Goal: Information Seeking & Learning: Learn about a topic

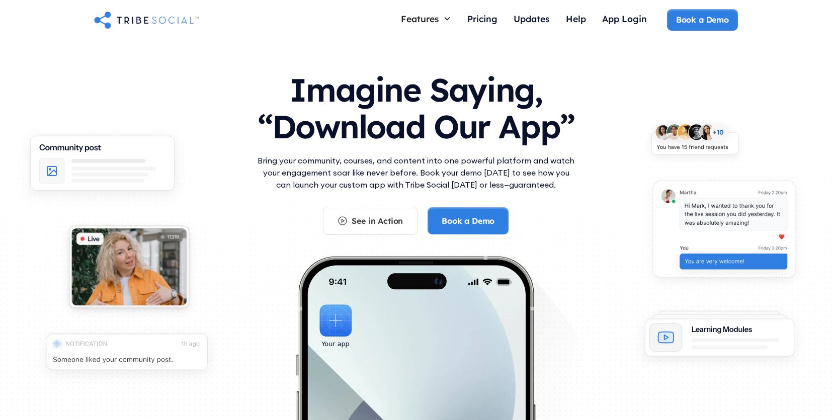
click at [411, 166] on p "Bring your community, courses, and content into one powerful platform and watch…" at bounding box center [416, 173] width 322 height 36
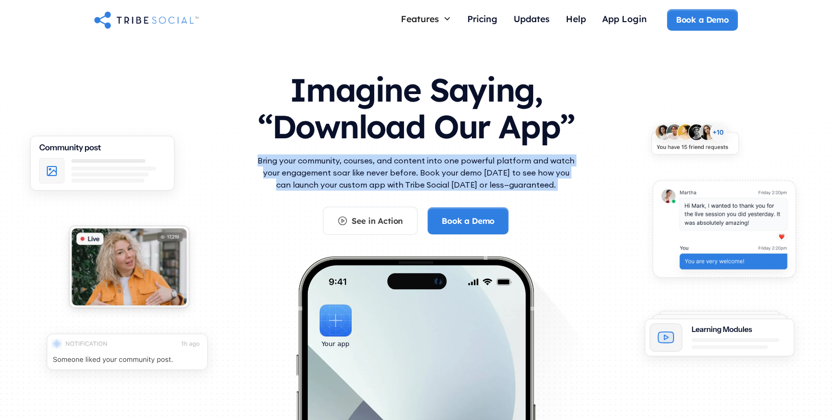
click at [389, 182] on p "Bring your community, courses, and content into one powerful platform and watch…" at bounding box center [416, 173] width 322 height 36
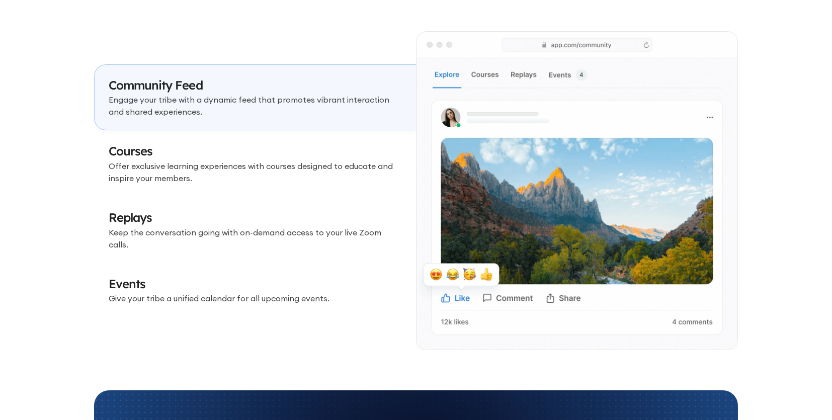
scroll to position [2982, 0]
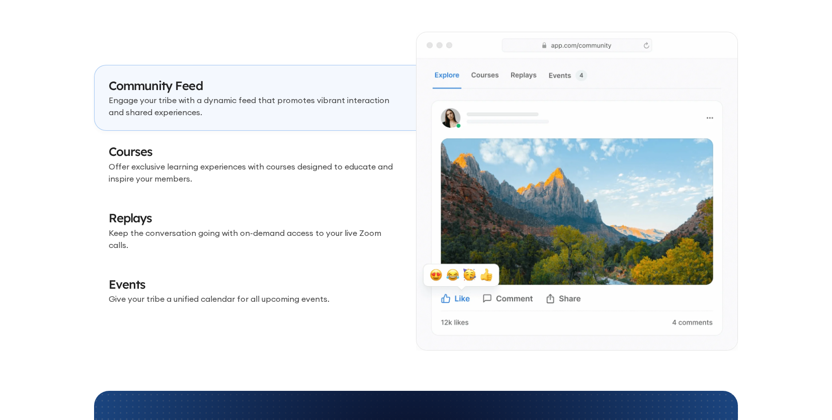
click at [328, 185] on p "Offer exclusive learning experiences with courses designed to educate and inspi…" at bounding box center [255, 173] width 293 height 24
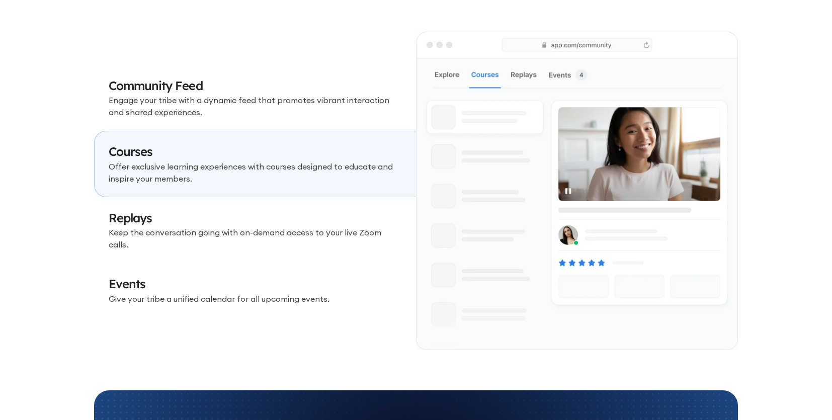
click at [305, 236] on p "Keep the conversation going with on-demand access to your live Zoom calls." at bounding box center [255, 238] width 293 height 24
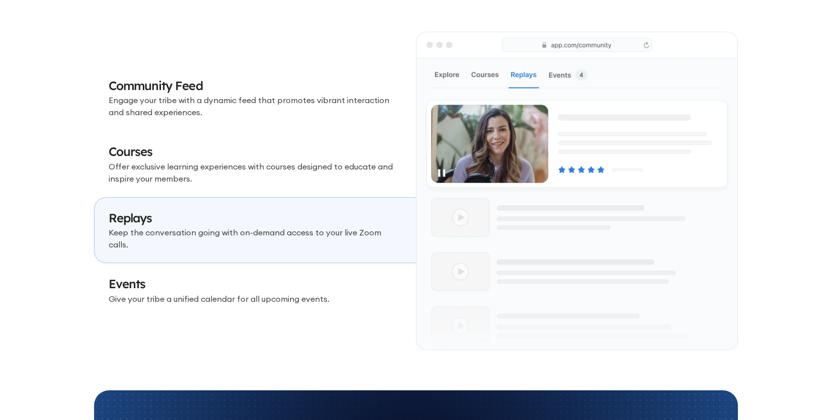
click at [283, 285] on h3 "Events" at bounding box center [255, 284] width 293 height 17
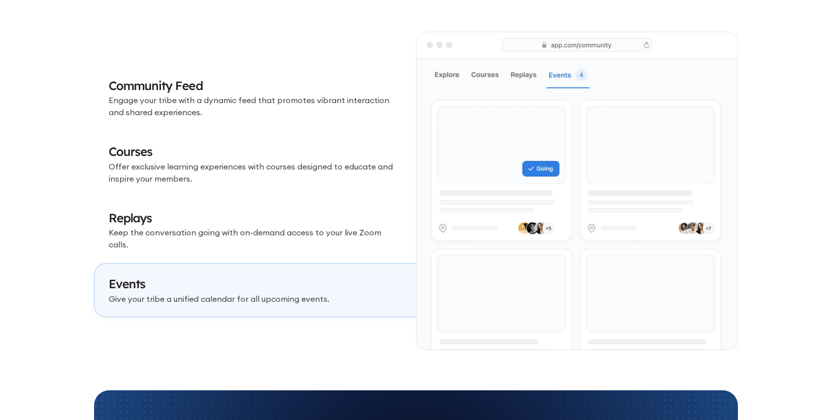
click at [298, 241] on p "Keep the conversation going with on-demand access to your live Zoom calls." at bounding box center [255, 238] width 293 height 24
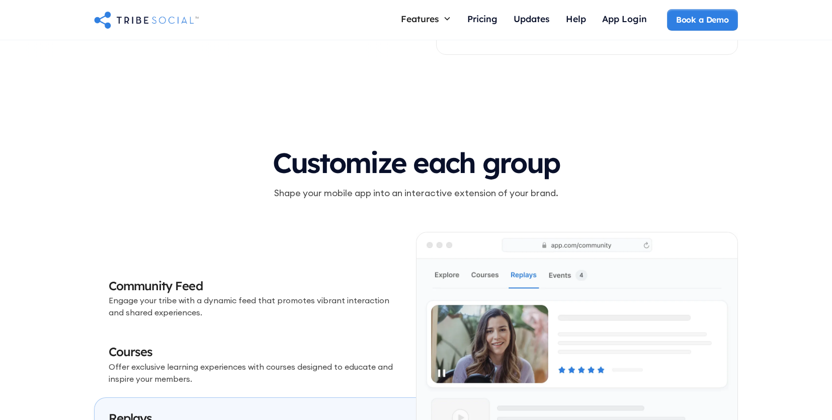
scroll to position [2798, 0]
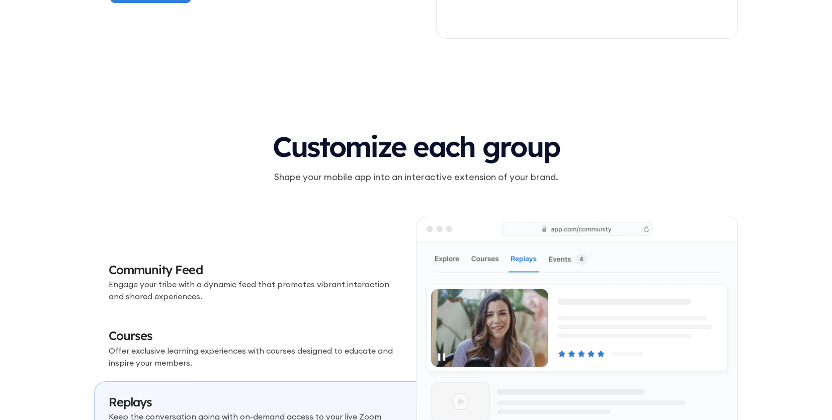
click at [268, 302] on p "Engage your tribe with a dynamic feed that promotes vibrant interaction and sha…" at bounding box center [255, 290] width 293 height 24
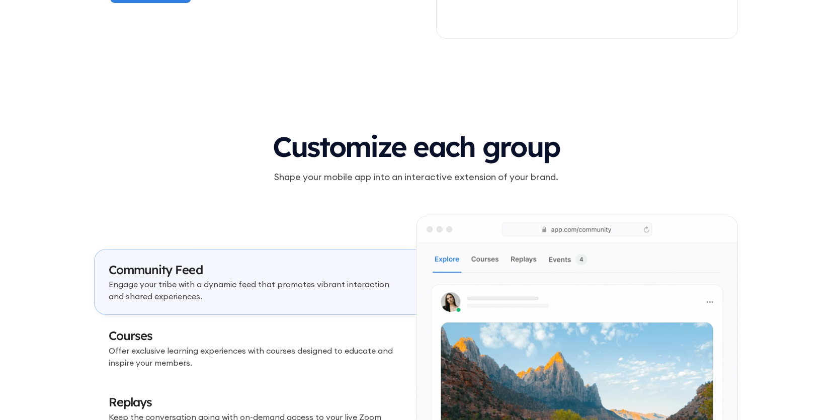
click at [266, 352] on p "Offer exclusive learning experiences with courses designed to educate and inspi…" at bounding box center [255, 357] width 293 height 24
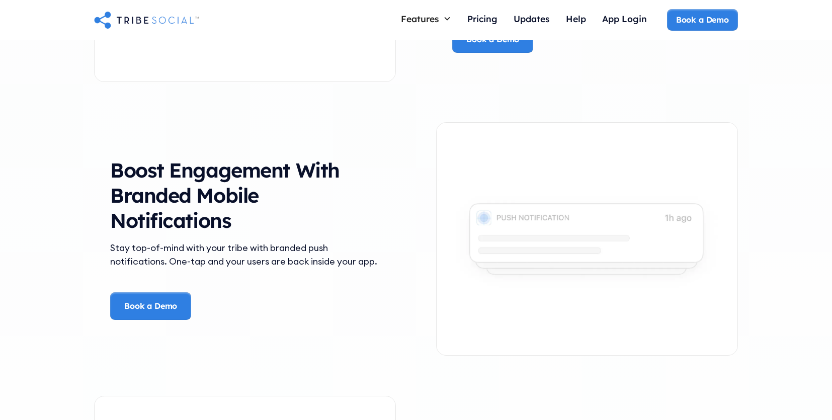
scroll to position [1911, 0]
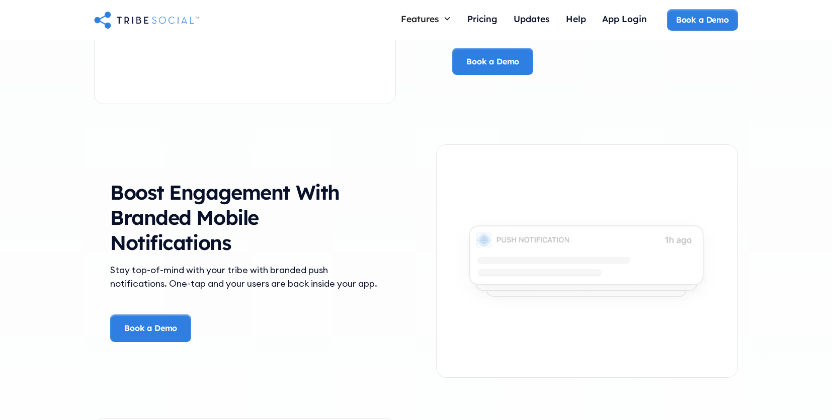
click at [317, 278] on div "Stay top-of-mind with your tribe with branded push notifications. One-tap and y…" at bounding box center [245, 276] width 270 height 27
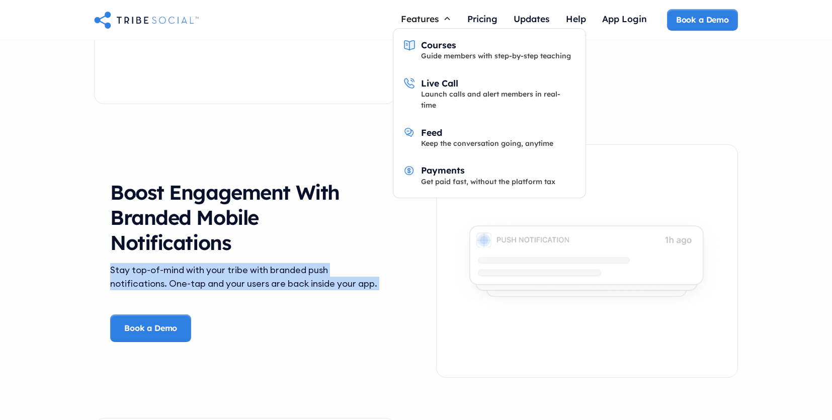
click at [434, 16] on div "Features" at bounding box center [420, 18] width 38 height 11
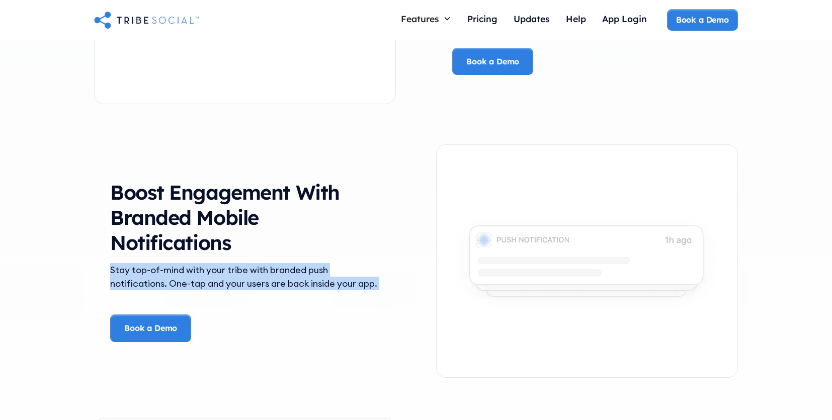
click at [434, 16] on div "Features" at bounding box center [420, 18] width 38 height 11
click at [488, 20] on div "Pricing" at bounding box center [483, 18] width 30 height 11
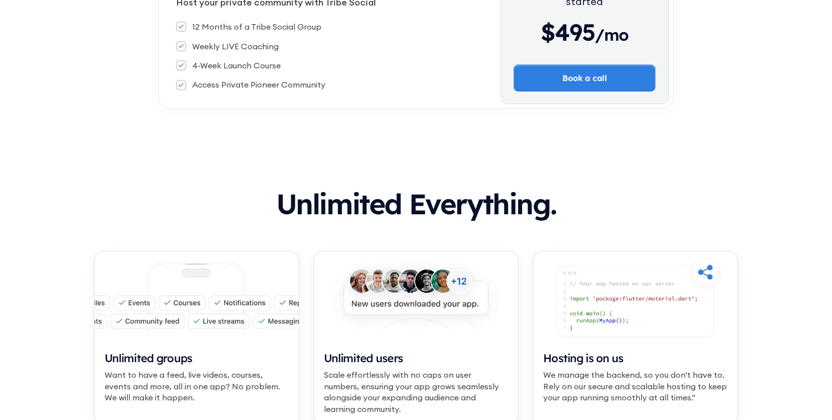
scroll to position [633, 0]
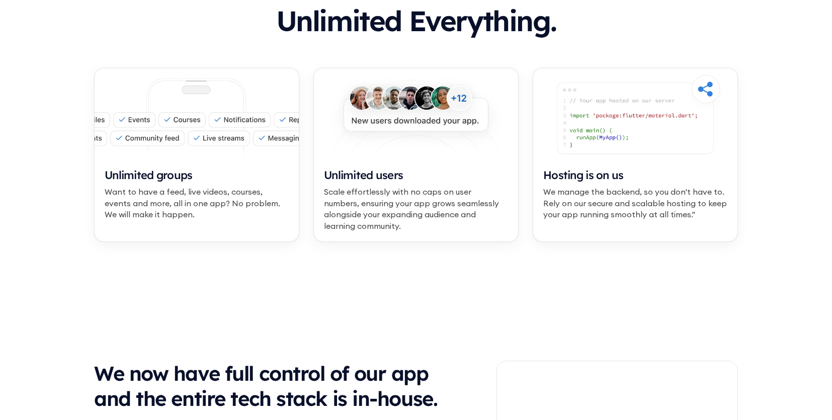
click at [213, 193] on div "Want to have a feed, live videos, courses, events and more, all in one app? No …" at bounding box center [197, 203] width 184 height 34
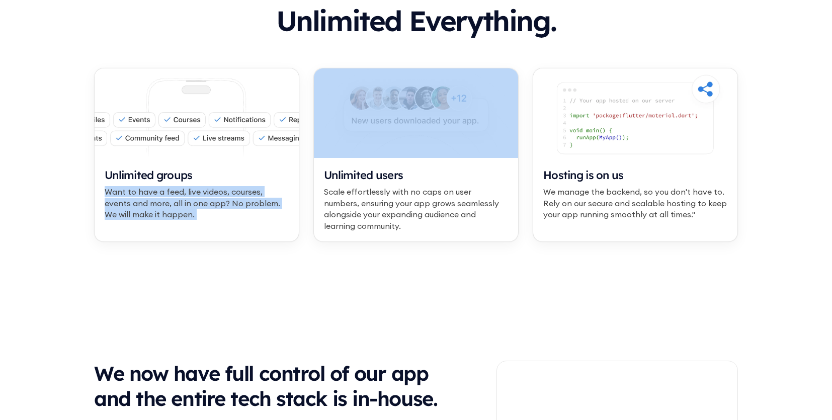
click at [213, 193] on div "Want to have a feed, live videos, courses, events and more, all in one app? No …" at bounding box center [197, 203] width 184 height 34
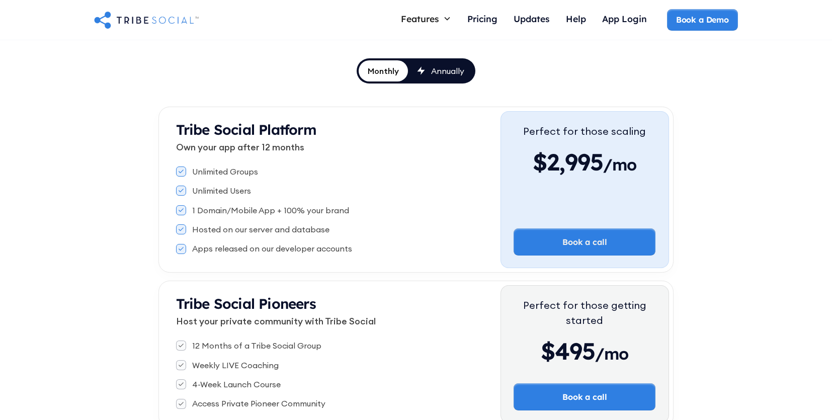
scroll to position [0, 0]
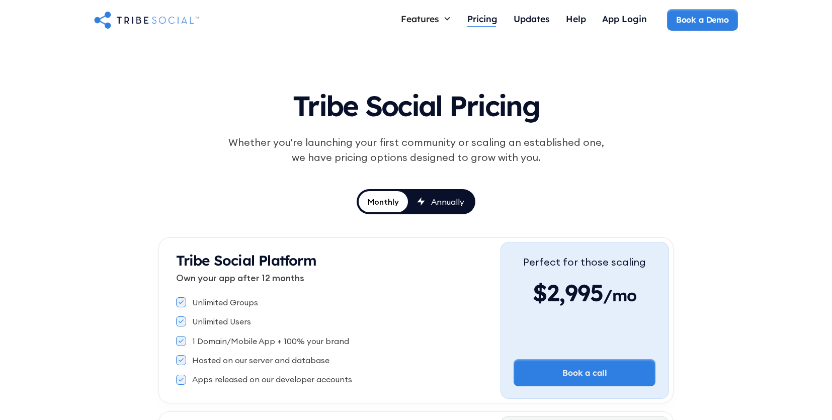
click at [480, 17] on div "Pricing" at bounding box center [483, 18] width 30 height 11
click at [468, 16] on div "Pricing" at bounding box center [483, 18] width 30 height 11
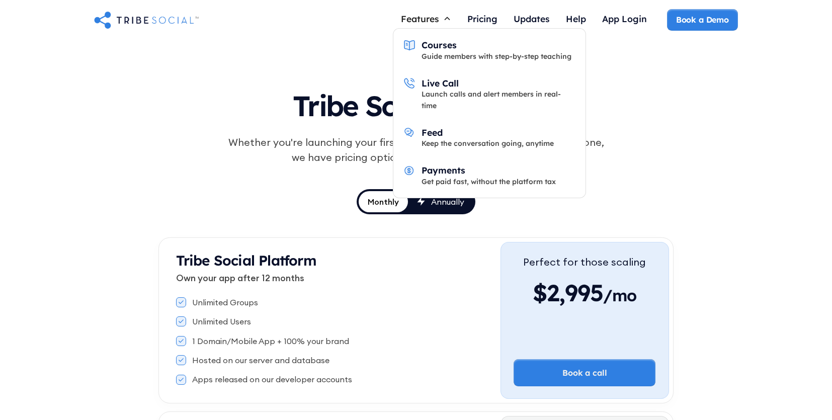
click at [436, 14] on div "Features" at bounding box center [420, 18] width 38 height 11
click at [430, 48] on div "Courses" at bounding box center [439, 44] width 35 height 11
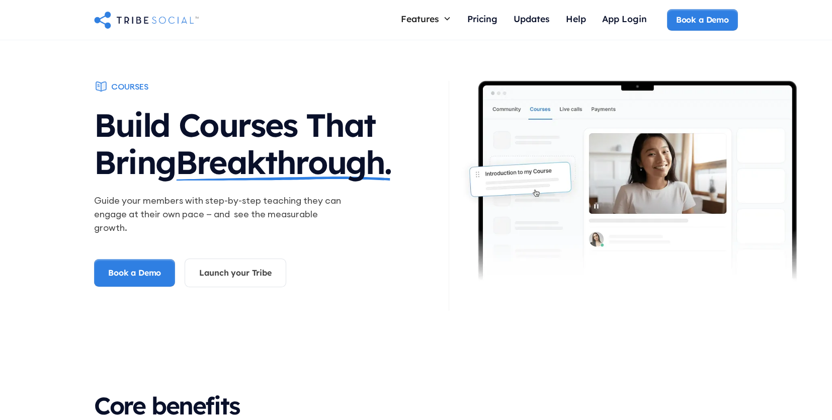
click at [145, 20] on img "home" at bounding box center [146, 20] width 105 height 20
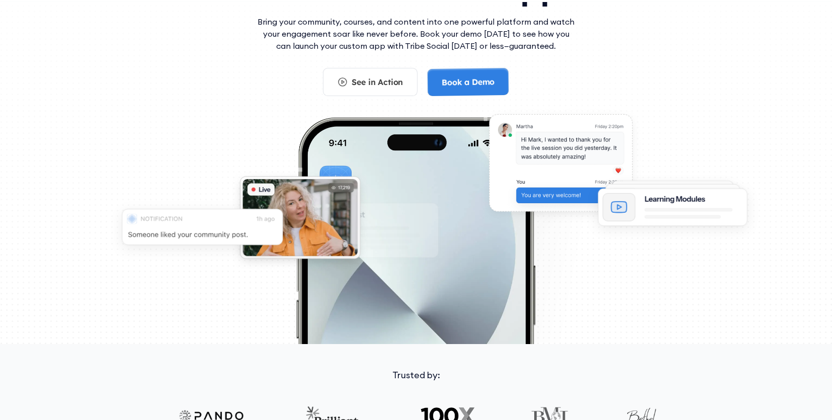
scroll to position [158, 0]
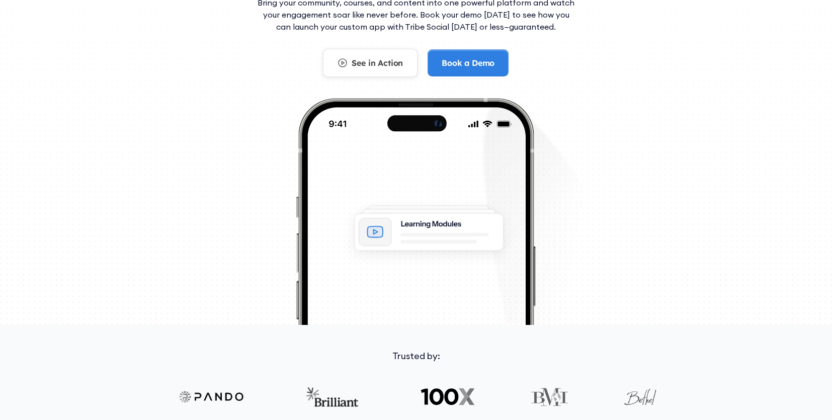
click at [391, 67] on div "See in Action" at bounding box center [377, 62] width 51 height 11
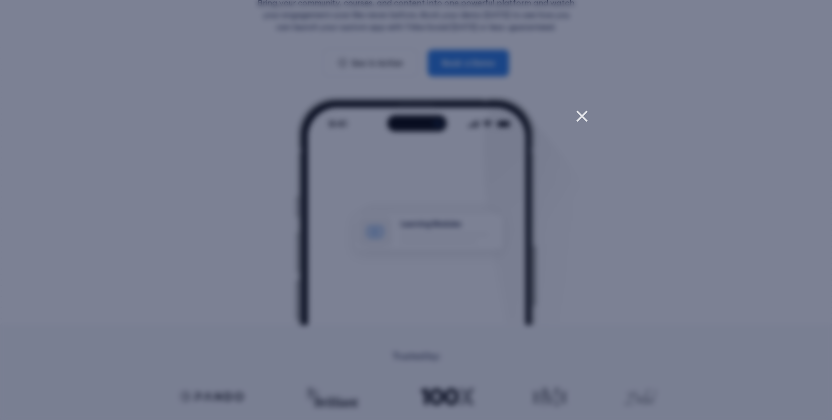
click at [581, 114] on icon at bounding box center [582, 116] width 10 height 10
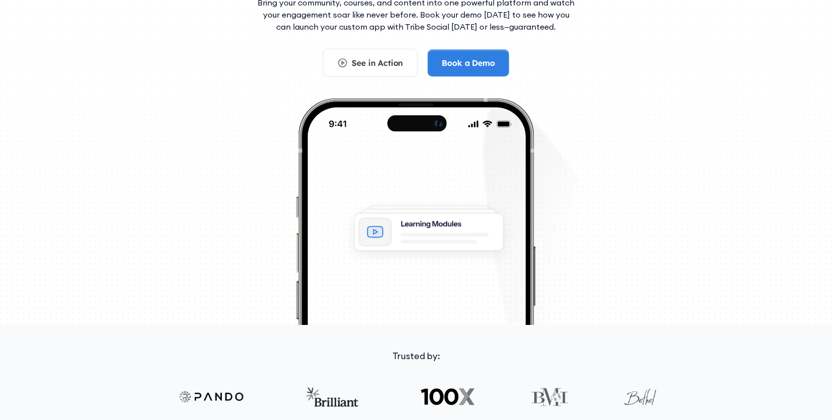
scroll to position [0, 0]
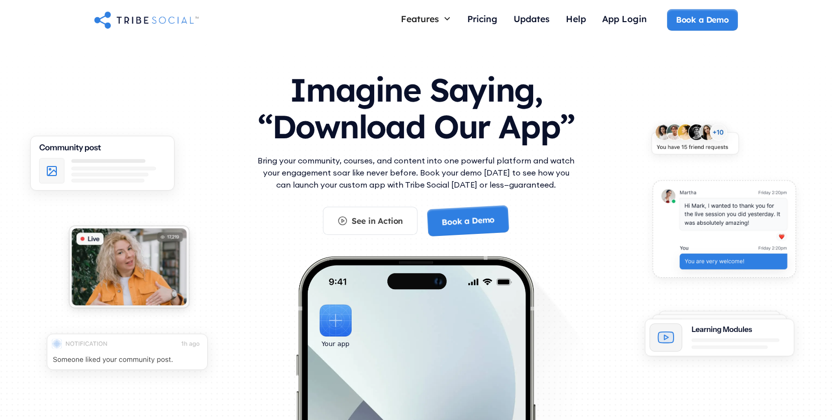
click at [155, 19] on img "home" at bounding box center [146, 20] width 105 height 20
